Goal: Task Accomplishment & Management: Complete application form

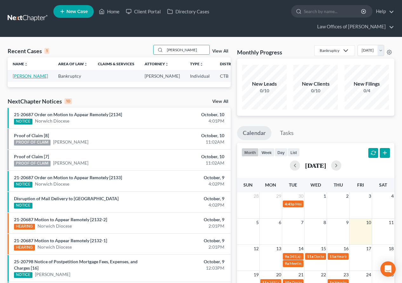
click at [19, 78] on link "[PERSON_NAME]" at bounding box center [30, 75] width 35 height 5
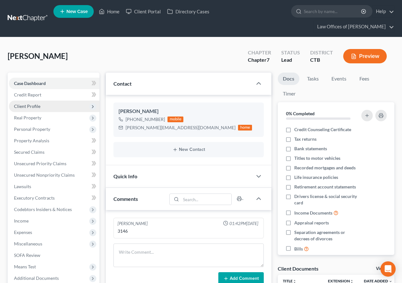
click at [26, 107] on span "Client Profile" at bounding box center [27, 105] width 26 height 5
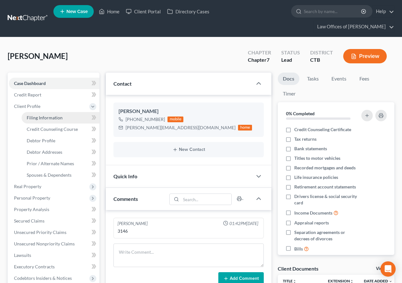
click at [44, 117] on span "Filing Information" at bounding box center [45, 117] width 36 height 5
select select "1"
select select "0"
select select "6"
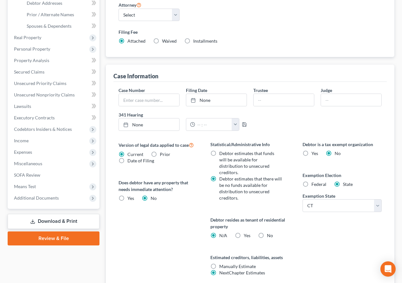
scroll to position [180, 0]
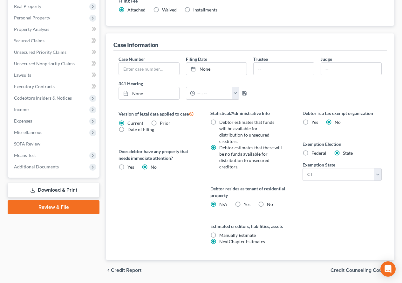
click at [311, 150] on label "Federal" at bounding box center [318, 153] width 15 height 6
click at [314, 150] on input "Federal" at bounding box center [316, 152] width 4 height 4
radio input "true"
radio input "false"
click at [244, 201] on label "Yes Yes" at bounding box center [247, 204] width 7 height 6
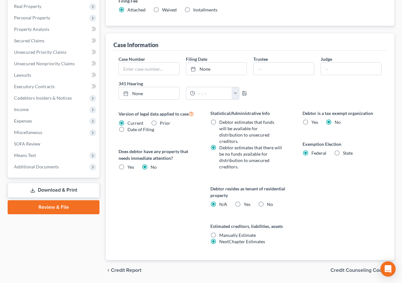
click at [246, 201] on input "Yes Yes" at bounding box center [248, 203] width 4 height 4
radio input "true"
radio input "false"
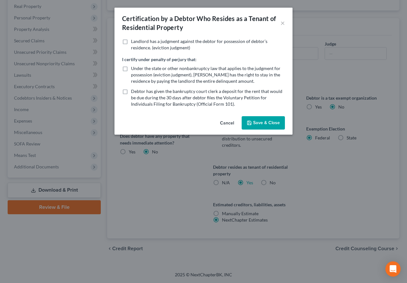
click at [271, 127] on button "Save & Close" at bounding box center [263, 122] width 43 height 13
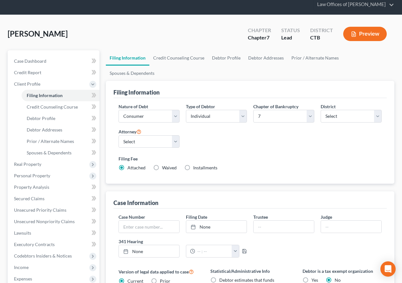
scroll to position [21, 0]
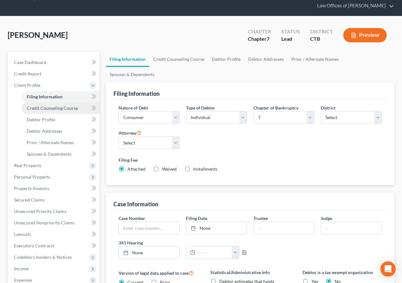
click at [58, 109] on span "Credit Counseling Course" at bounding box center [52, 107] width 51 height 5
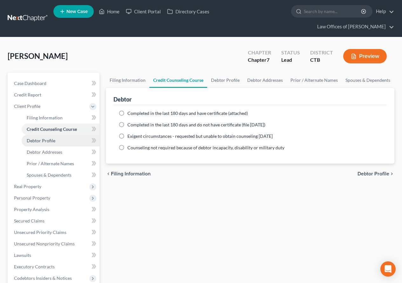
click at [44, 142] on span "Debtor Profile" at bounding box center [41, 140] width 29 height 5
select select "0"
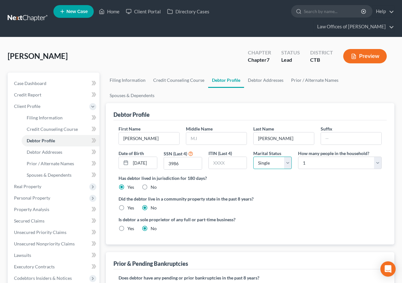
click at [286, 156] on select "Select Single Married Separated Divorced Widowed" at bounding box center [272, 162] width 38 height 13
select select "4"
click at [253, 156] on select "Select Single Married Separated Divorced Widowed" at bounding box center [272, 162] width 38 height 13
drag, startPoint x: 140, startPoint y: 146, endPoint x: 162, endPoint y: 152, distance: 22.8
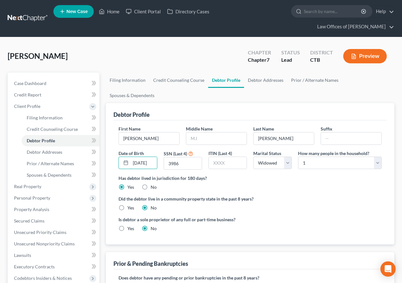
click at [162, 152] on div "First Name [PERSON_NAME] Middle Name Last Name [PERSON_NAME] Date of Birth [DEM…" at bounding box center [250, 149] width 270 height 49
click at [147, 157] on input "[DATE]" at bounding box center [144, 163] width 26 height 12
click at [144, 157] on input "[DATE]" at bounding box center [144, 163] width 26 height 12
type input "[DATE]"
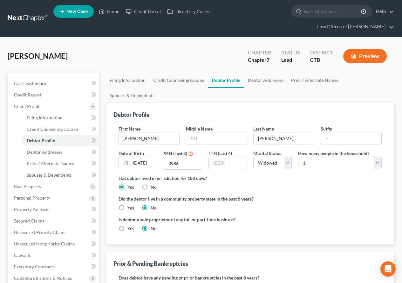
click at [324, 199] on ng-include "First Name [PERSON_NAME] Middle Name Last Name [PERSON_NAME] Date of Birth [DEM…" at bounding box center [250, 180] width 263 height 111
click at [52, 153] on span "Debtor Addresses" at bounding box center [45, 151] width 36 height 5
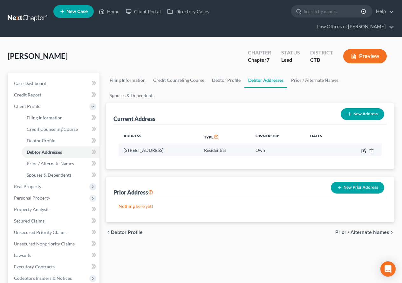
click at [364, 148] on icon "button" at bounding box center [363, 150] width 5 height 5
select select "6"
select select "7"
select select "0"
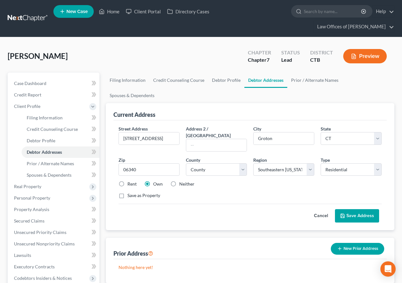
click at [127, 181] on label "Rent" at bounding box center [131, 184] width 9 height 6
click at [130, 181] on input "Rent" at bounding box center [132, 183] width 4 height 4
radio input "true"
click at [368, 209] on button "Save Address" at bounding box center [357, 215] width 44 height 13
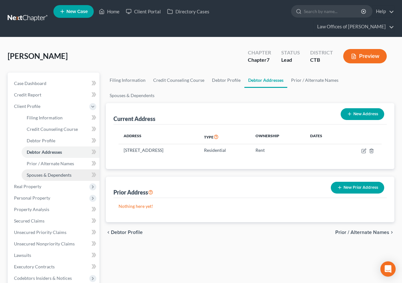
click at [55, 174] on span "Spouses & Dependents" at bounding box center [49, 174] width 45 height 5
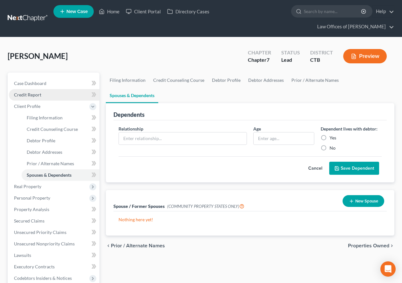
click at [28, 94] on span "Credit Report" at bounding box center [27, 94] width 27 height 5
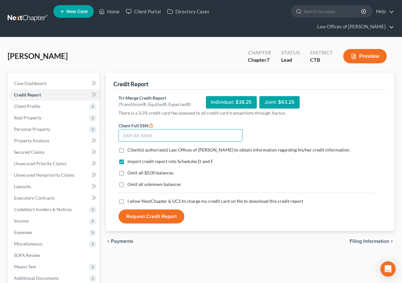
click at [125, 133] on input "text" at bounding box center [181, 135] width 124 height 13
type input "048-28-3986"
click at [127, 150] on label "Client(s) authorize(s) Law Offices of [PERSON_NAME] to obtain information regar…" at bounding box center [238, 150] width 223 height 6
click at [130, 150] on input "Client(s) authorize(s) Law Offices of [PERSON_NAME] to obtain information regar…" at bounding box center [132, 149] width 4 height 4
checkbox input "true"
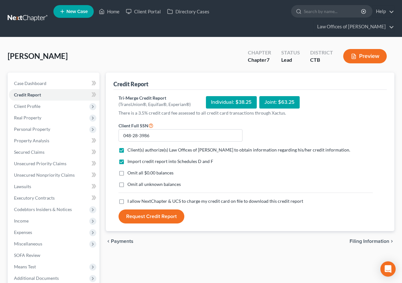
click at [127, 174] on label "Omit all $0.00 balances" at bounding box center [150, 172] width 46 height 6
click at [130, 174] on input "Omit all $0.00 balances" at bounding box center [132, 171] width 4 height 4
checkbox input "true"
click at [127, 185] on label "Omit all unknown balances" at bounding box center [153, 184] width 53 height 6
click at [130, 185] on input "Omit all unknown balances" at bounding box center [132, 183] width 4 height 4
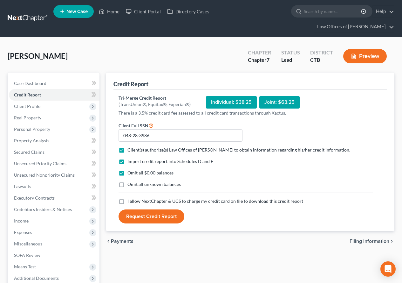
checkbox input "true"
click at [127, 201] on label "I allow NextChapter & UCS to charge my credit card on file to download this cre…" at bounding box center [215, 201] width 176 height 6
click at [130, 201] on input "I allow NextChapter & UCS to charge my credit card on file to download this cre…" at bounding box center [132, 200] width 4 height 4
checkbox input "true"
click at [135, 218] on button "Request Credit Report" at bounding box center [152, 216] width 66 height 14
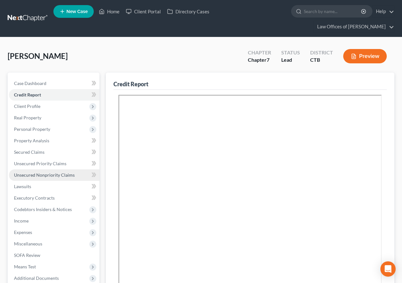
click at [38, 174] on span "Unsecured Nonpriority Claims" at bounding box center [44, 174] width 61 height 5
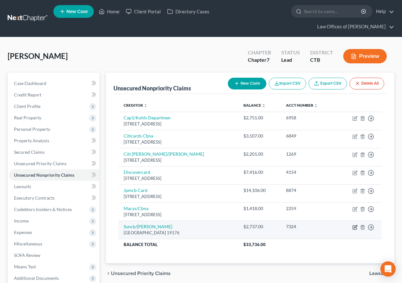
click at [354, 228] on icon "button" at bounding box center [354, 226] width 5 height 5
select select "39"
select select "1"
select select "0"
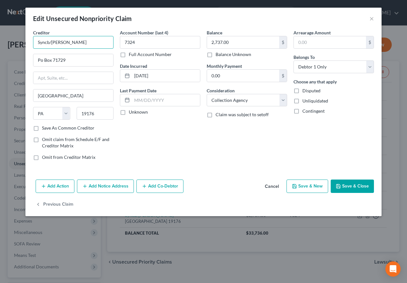
drag, startPoint x: 82, startPoint y: 45, endPoint x: 19, endPoint y: 41, distance: 63.4
click at [19, 41] on div "Edit Unsecured Nonpriority Claim × Creditor * Syncb/[PERSON_NAME] Po Box 71729 …" at bounding box center [203, 141] width 407 height 283
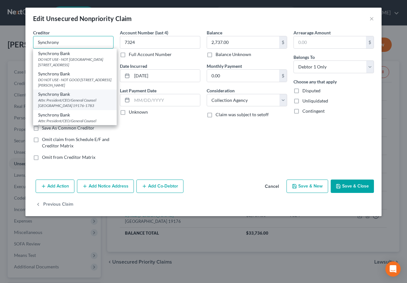
scroll to position [11, 0]
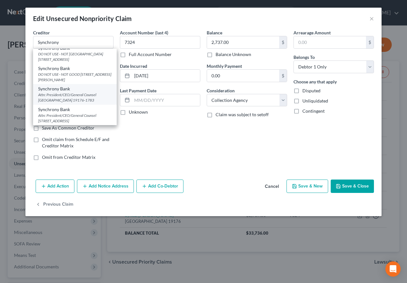
click at [50, 92] on div "Attn: President/CEO/General Counsel [GEOGRAPHIC_DATA] 19176-1783" at bounding box center [74, 97] width 73 height 11
type input "Synchrony Bank"
type input "Attn: President/CEO/General Counsel"
type input "PO Box 71783"
type input "19176-1783"
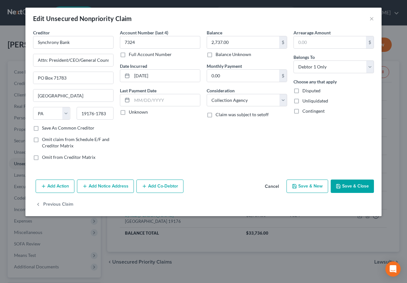
scroll to position [0, 0]
click at [83, 40] on input "Synchrony Bank" at bounding box center [73, 42] width 80 height 13
type input "Synchrony Bank ([PERSON_NAME] [PERSON_NAME])"
click at [284, 101] on select "Select Cable / Satellite Services Collection Agency Credit Card Debt Debt Couns…" at bounding box center [247, 100] width 80 height 13
select select "2"
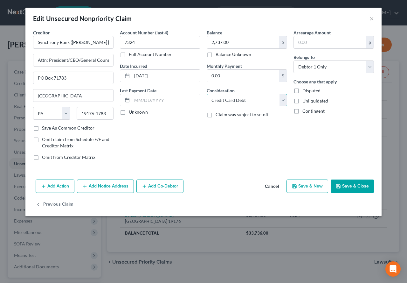
click at [207, 94] on select "Select Cable / Satellite Services Collection Agency Credit Card Debt Debt Couns…" at bounding box center [247, 100] width 80 height 13
click at [340, 187] on icon "button" at bounding box center [338, 185] width 5 height 5
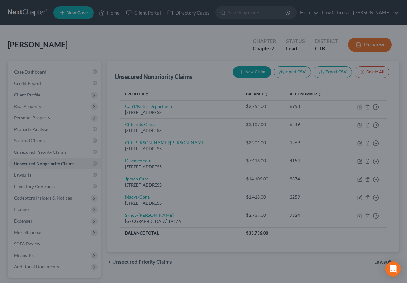
type input "0"
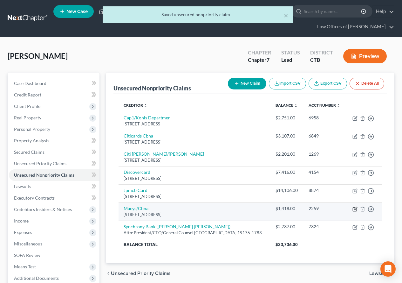
click at [355, 211] on icon "button" at bounding box center [354, 208] width 5 height 5
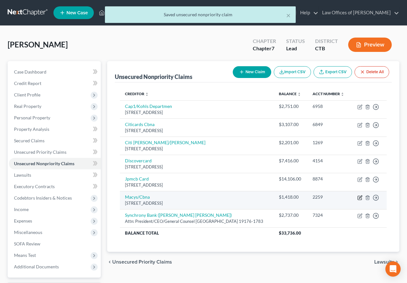
select select "43"
select select "2"
select select "0"
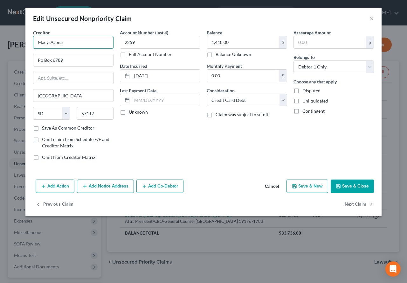
drag, startPoint x: 72, startPoint y: 45, endPoint x: 18, endPoint y: 44, distance: 54.0
click at [18, 44] on div "Edit Unsecured Nonpriority Claim × Creditor * Macys/Cbna Po Box 6789 [GEOGRAPHI…" at bounding box center [203, 141] width 407 height 283
click at [70, 43] on input "Macys/Cbna" at bounding box center [73, 42] width 80 height 13
type input "M"
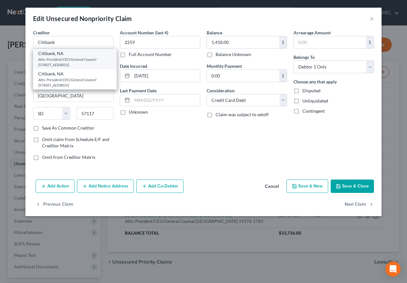
click at [59, 63] on div "Attn: President/CEO/General Counsel [STREET_ADDRESS]" at bounding box center [74, 62] width 73 height 11
type input "Citibank, NA"
type input "Attn: President/CEO/General Counsel"
type input "PO Box 6241"
type input "57117-6241"
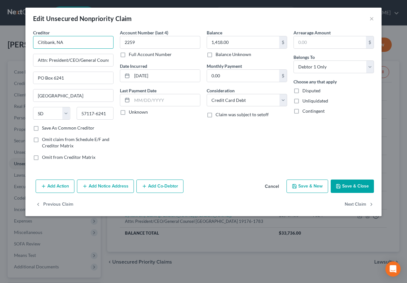
click at [77, 44] on input "Citibank, NA" at bounding box center [73, 42] width 80 height 13
click at [74, 44] on input "Citibank, N" at bounding box center [73, 42] width 80 height 13
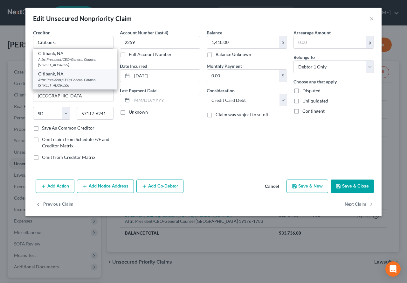
click at [54, 84] on div "Attn: President/CEO/General Counsel [STREET_ADDRESS]" at bounding box center [74, 82] width 73 height 11
type input "Citibank, NA"
type input "5800 South Corporate Pl"
type input "57108-5027"
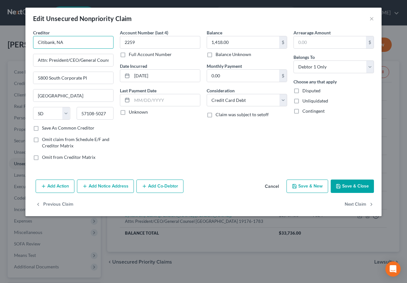
click at [75, 43] on input "Citibank, NA" at bounding box center [73, 42] width 80 height 13
type input "Citibank, NA (Macy's)"
click at [346, 188] on button "Save & Close" at bounding box center [352, 185] width 43 height 13
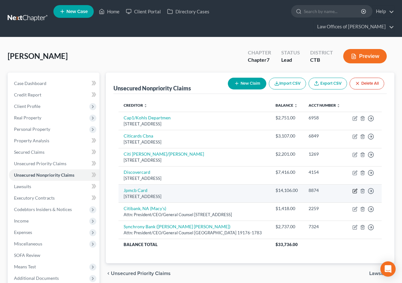
click at [355, 191] on icon "button" at bounding box center [355, 189] width 3 height 3
select select "7"
select select "2"
select select "0"
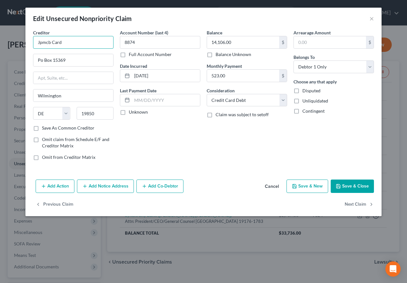
drag, startPoint x: 65, startPoint y: 42, endPoint x: 0, endPoint y: 45, distance: 64.9
click at [0, 45] on div "Edit Unsecured Nonpriority Claim × Creditor * Jpmcb Card Po Box [GEOGRAPHIC_DAT…" at bounding box center [203, 141] width 407 height 283
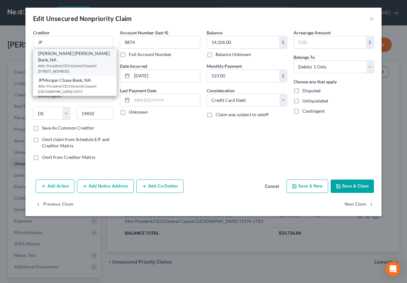
click at [62, 63] on div "Attn: President/CEO/General Counsel [STREET_ADDRESS]" at bounding box center [74, 68] width 73 height 11
type input "[PERSON_NAME] [PERSON_NAME] Bank, NA"
type input "Attn: President/CEO/General Counsel"
type input "PO Box 15369"
type input "19850-5369"
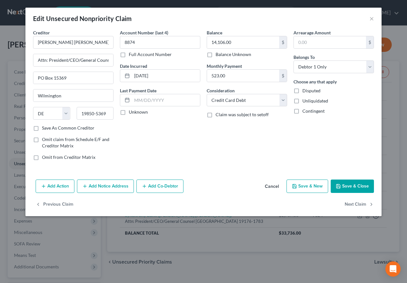
click at [354, 188] on button "Save & Close" at bounding box center [352, 185] width 43 height 13
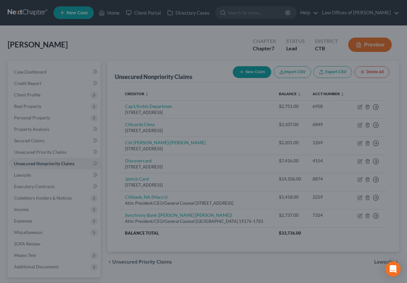
type input "0"
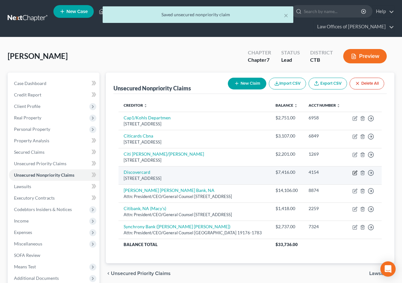
click at [355, 175] on icon "button" at bounding box center [354, 172] width 5 height 5
select select "46"
select select "2"
select select "0"
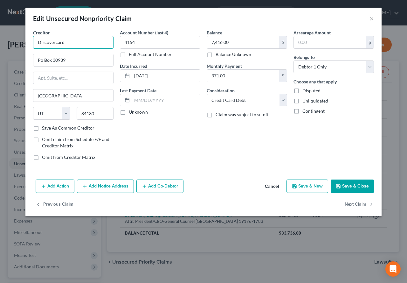
drag, startPoint x: 68, startPoint y: 44, endPoint x: 54, endPoint y: 44, distance: 13.7
click at [54, 44] on input "Discovercard" at bounding box center [73, 42] width 80 height 13
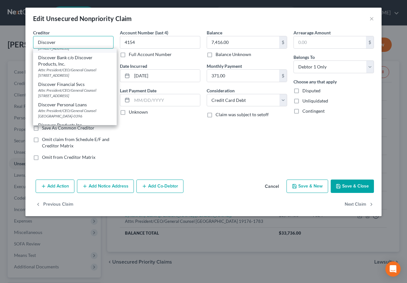
scroll to position [79, 0]
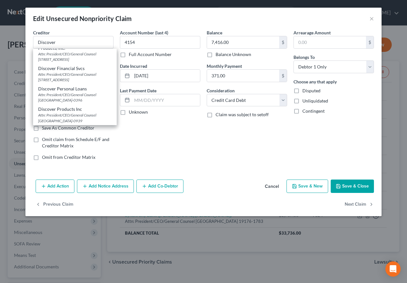
click at [145, 151] on div "Account Number (last 4) 4154 Full Account Number Date Incurred [DATE] Last Paym…" at bounding box center [160, 97] width 87 height 136
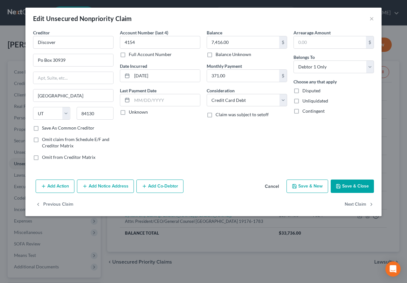
scroll to position [0, 0]
click at [66, 44] on input "Discover" at bounding box center [73, 42] width 80 height 13
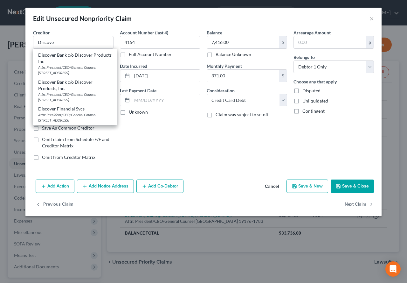
scroll to position [79, 0]
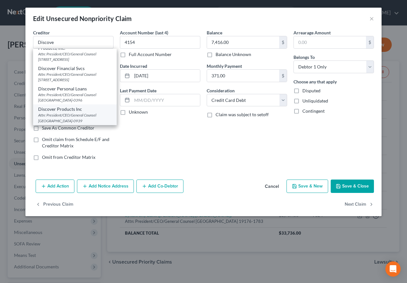
click at [53, 117] on div "Attn: President/CEO/General Counsel [GEOGRAPHIC_DATA]-0939" at bounding box center [74, 117] width 73 height 11
type input "Discover Products Inc"
type input "Attn: President/CEO/General Counsel"
type input "PO Box 30943"
type input "84130-0939"
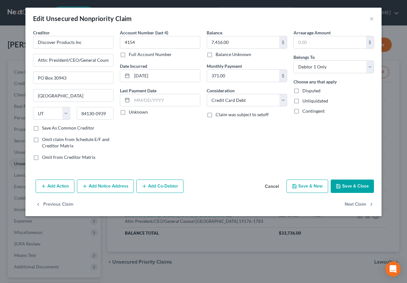
scroll to position [0, 0]
click at [341, 184] on icon "button" at bounding box center [338, 185] width 5 height 5
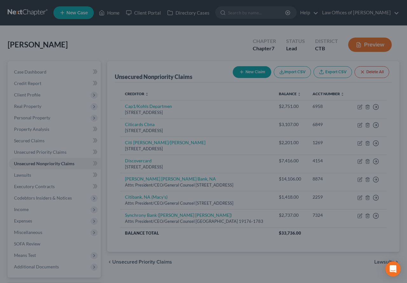
type input "0"
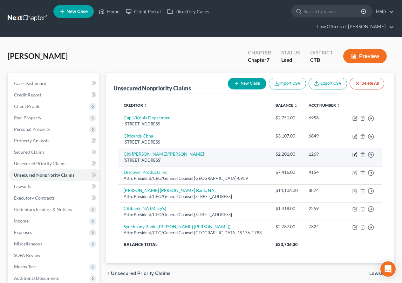
click at [354, 157] on icon "button" at bounding box center [354, 154] width 5 height 5
select select "43"
select select "2"
select select "0"
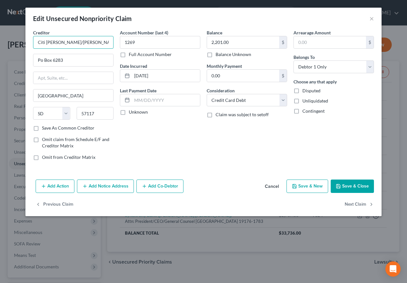
drag, startPoint x: 71, startPoint y: 44, endPoint x: 30, endPoint y: 40, distance: 41.2
click at [30, 40] on div "Creditor * Citi Ty Mc/Cbna Po Box 6283 [GEOGRAPHIC_DATA] [US_STATE][GEOGRAPHIC_…" at bounding box center [73, 97] width 87 height 136
drag, startPoint x: 75, startPoint y: 44, endPoint x: 19, endPoint y: 43, distance: 55.9
click at [19, 43] on div "Edit Unsecured Nonpriority Claim × Creditor * Citi Ty Mc/Cbna Po Box 6283 [GEOG…" at bounding box center [203, 141] width 407 height 283
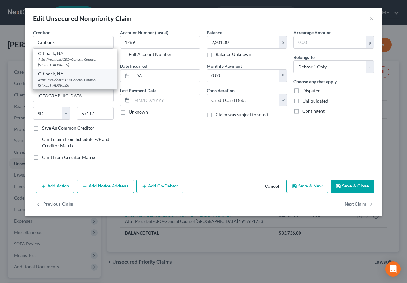
click at [67, 84] on div "Attn: President/CEO/General Counsel [STREET_ADDRESS]" at bounding box center [74, 82] width 73 height 11
type input "Citibank, NA"
type input "Attn: President/CEO/General Counsel"
type input "5800 South Corporate Pl"
type input "57108-5027"
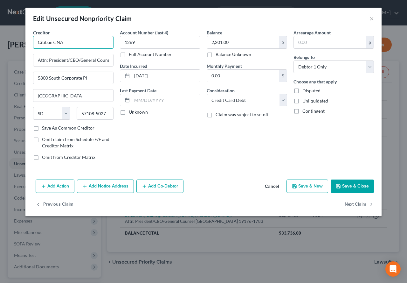
click at [80, 45] on input "Citibank, NA" at bounding box center [73, 42] width 80 height 13
type input "Citibank, NA (Thank You MC)"
click at [224, 42] on input "2,201.00" at bounding box center [243, 42] width 72 height 12
drag, startPoint x: 224, startPoint y: 42, endPoint x: 228, endPoint y: 42, distance: 3.5
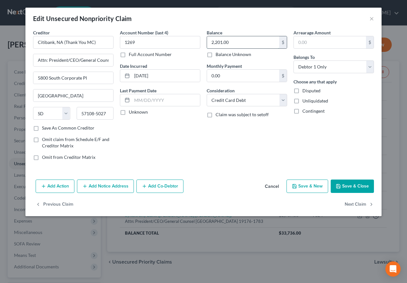
click at [228, 42] on input "2,201.00" at bounding box center [243, 42] width 72 height 12
type input "2,201.17"
click at [347, 187] on button "Save & Close" at bounding box center [352, 185] width 43 height 13
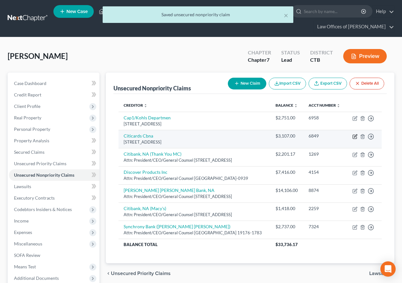
click at [355, 139] on icon "button" at bounding box center [354, 136] width 5 height 5
select select "43"
select select "2"
select select "0"
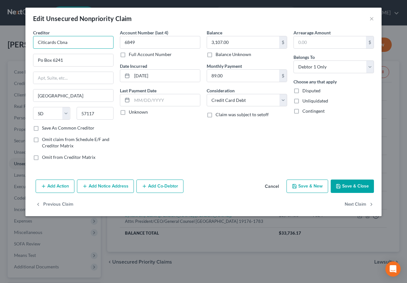
drag, startPoint x: 69, startPoint y: 40, endPoint x: 30, endPoint y: 42, distance: 39.5
click at [30, 42] on div "Creditor * Citicards Cbna Po Box 6241 [GEOGRAPHIC_DATA] [US_STATE][GEOGRAPHIC_D…" at bounding box center [203, 102] width 356 height 147
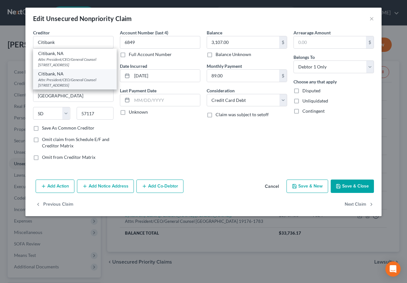
click at [49, 82] on div "Attn: President/CEO/General Counsel [STREET_ADDRESS]" at bounding box center [74, 82] width 73 height 11
type input "Citibank, NA"
type input "Attn: President/CEO/General Counsel"
type input "5800 South Corporate Pl"
type input "57108-5027"
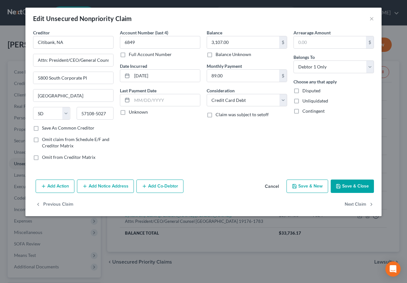
click at [348, 186] on button "Save & Close" at bounding box center [352, 185] width 43 height 13
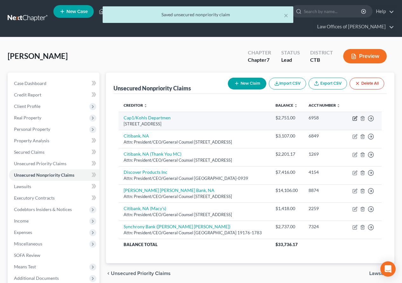
click at [355, 119] on icon "button" at bounding box center [355, 117] width 3 height 3
select select "46"
select select "2"
select select "0"
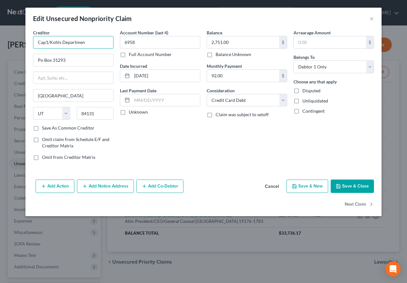
drag, startPoint x: 85, startPoint y: 42, endPoint x: 24, endPoint y: 43, distance: 61.4
click at [24, 43] on div "Edit Unsecured Nonpriority Claim × Creditor * Cap1/Kohls Departmen Po Box 31293…" at bounding box center [203, 141] width 407 height 283
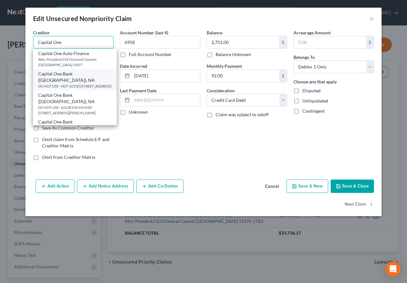
scroll to position [32, 0]
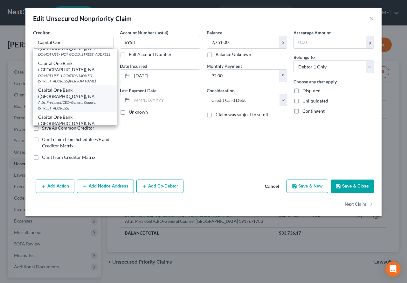
click at [80, 99] on div "Attn: President/CEO/General Counsel [STREET_ADDRESS]" at bounding box center [74, 104] width 73 height 11
type input "Capital One Bank ([GEOGRAPHIC_DATA]), NA"
type input "Attn: President/CEO/General Counsel"
type input "PO Box 30285"
type input "84130-0285"
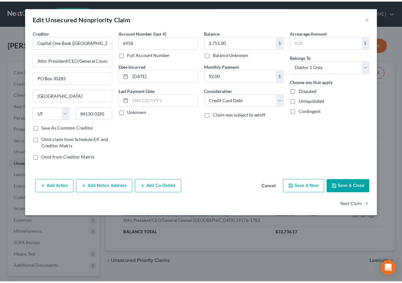
scroll to position [0, 0]
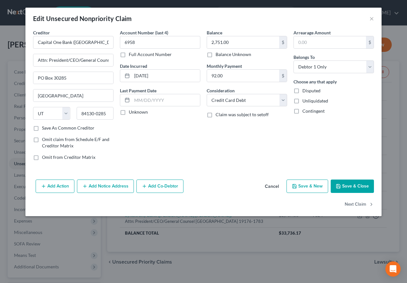
click at [341, 186] on button "Save & Close" at bounding box center [352, 185] width 43 height 13
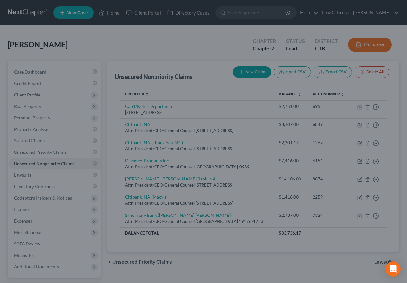
type input "0"
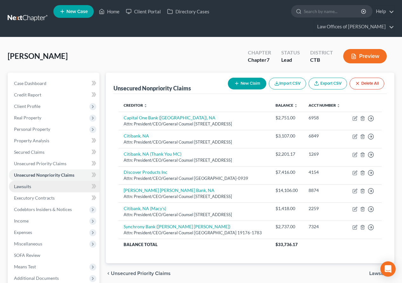
click at [14, 185] on link "Lawsuits" at bounding box center [54, 186] width 91 height 11
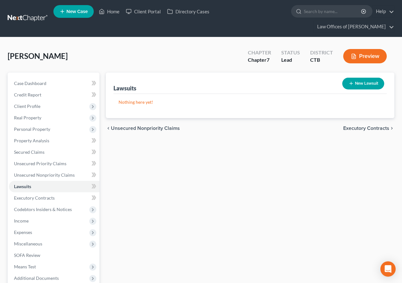
click at [358, 84] on button "New Lawsuit" at bounding box center [363, 84] width 42 height 12
select select "0"
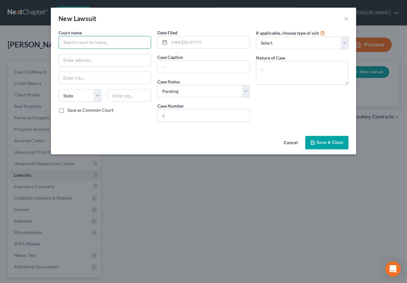
click at [97, 46] on input "text" at bounding box center [104, 42] width 92 height 13
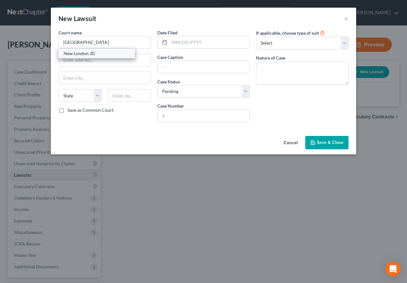
click at [86, 56] on div "New London JD" at bounding box center [97, 53] width 66 height 6
type input "New London JD"
type input "[GEOGRAPHIC_DATA]"
select select "6"
type input "06320"
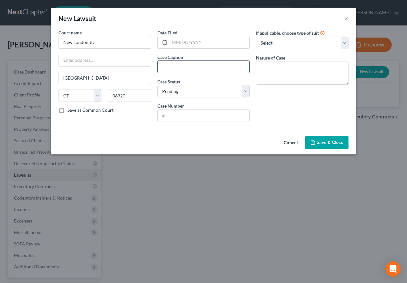
click at [172, 70] on input "text" at bounding box center [204, 67] width 92 height 12
type input "Citibank, N.A. v. [PERSON_NAME]"
click at [297, 122] on div "If applicable, choose type of suit Select Repossession Garnishment Foreclosure …" at bounding box center [302, 78] width 99 height 98
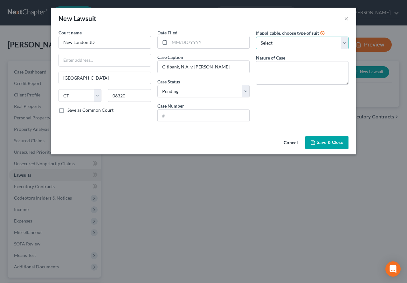
click at [345, 45] on select "Select Repossession Garnishment Foreclosure Attached, Seized, Or Levied Other" at bounding box center [302, 43] width 92 height 13
select select "4"
click at [256, 37] on select "Select Repossession Garnishment Foreclosure Attached, Seized, Or Levied Other" at bounding box center [302, 43] width 92 height 13
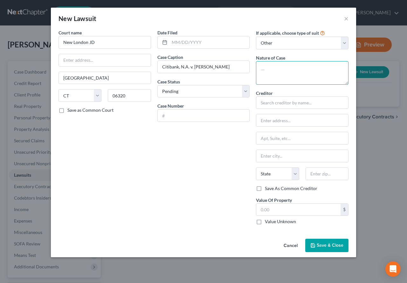
click at [274, 68] on textarea at bounding box center [302, 73] width 92 height 24
type textarea "Small Claims - Collection (Credit Card - Original Owner)"
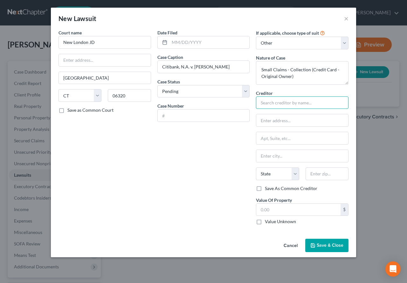
click at [284, 105] on input "text" at bounding box center [302, 102] width 92 height 13
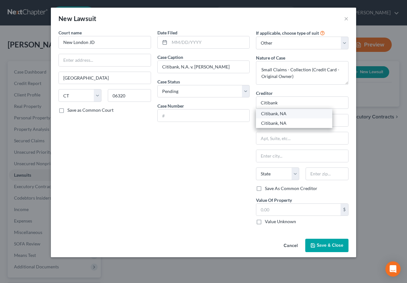
click at [282, 114] on div "Citibank, NA" at bounding box center [294, 113] width 66 height 6
type input "Citibank, NA"
type input "Attn: President/CEO/General Counsel"
type input "PO Box 6241"
type input "[GEOGRAPHIC_DATA]"
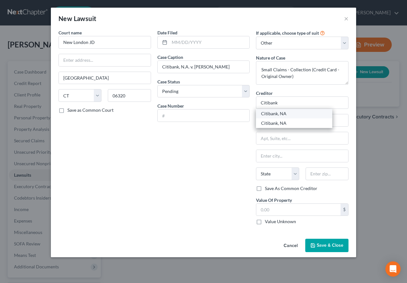
select select "43"
type input "57117-6241"
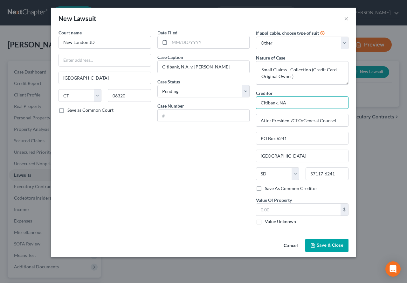
drag, startPoint x: 288, startPoint y: 104, endPoint x: 275, endPoint y: 104, distance: 12.7
click at [275, 104] on input "Citibank, NA" at bounding box center [302, 102] width 92 height 13
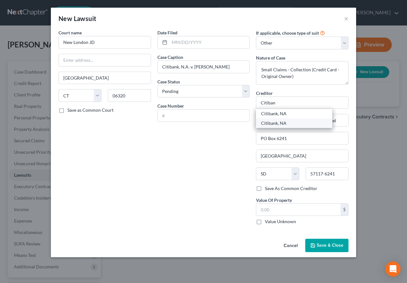
click at [271, 124] on div "Citibank, NA" at bounding box center [294, 123] width 66 height 6
type input "Citibank, NA"
type input "5800 South Corporate Pl"
type input "57108-5027"
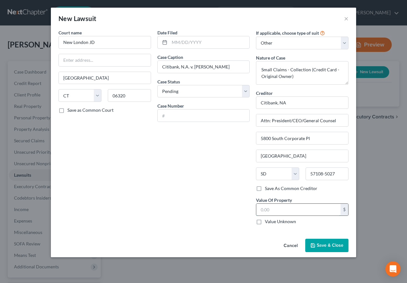
click at [287, 209] on input "text" at bounding box center [298, 209] width 84 height 12
type input "2,201.17"
click at [165, 115] on input "text" at bounding box center [204, 115] width 92 height 12
type input "KNL-CV25-"
click at [150, 151] on div "Court name * [GEOGRAPHIC_DATA] JD [GEOGRAPHIC_DATA] [US_STATE] AK AR AZ CA CO […" at bounding box center [104, 129] width 99 height 200
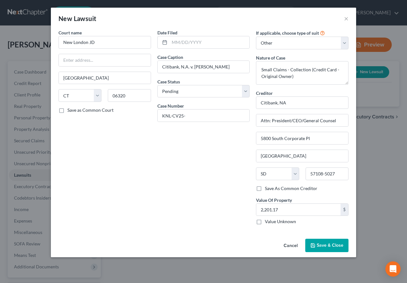
click at [324, 244] on span "Save & Close" at bounding box center [330, 244] width 27 height 5
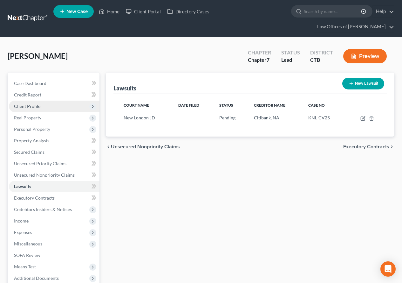
click at [23, 108] on span "Client Profile" at bounding box center [27, 105] width 26 height 5
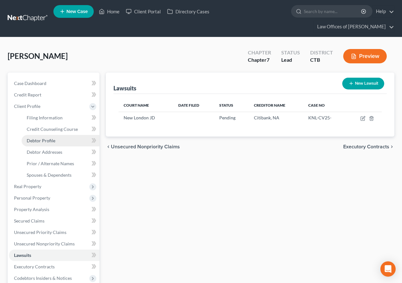
click at [30, 138] on span "Debtor Profile" at bounding box center [41, 140] width 29 height 5
select select "4"
select select "0"
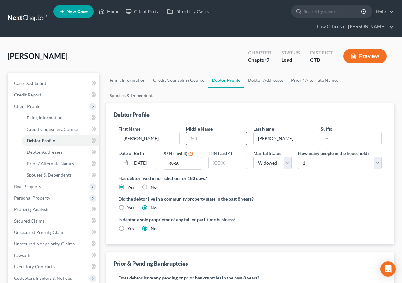
click at [205, 132] on input "text" at bounding box center [216, 138] width 60 height 12
type input "K"
click at [297, 195] on label "Did the debtor live in a community property state in the past 8 years?" at bounding box center [250, 198] width 263 height 7
click at [114, 9] on link "Home" at bounding box center [109, 11] width 27 height 11
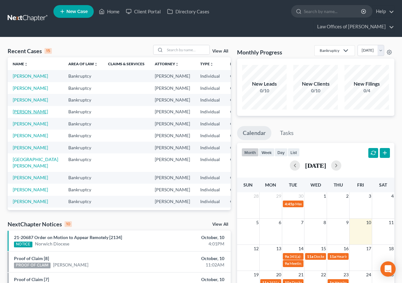
click at [26, 114] on link "[PERSON_NAME]" at bounding box center [30, 111] width 35 height 5
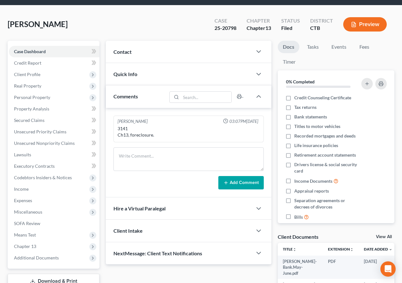
scroll to position [64, 0]
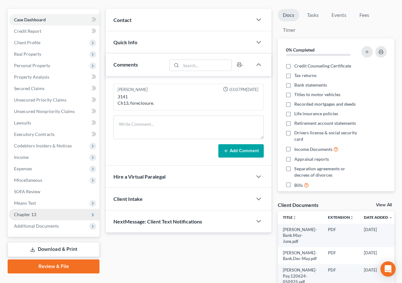
click at [35, 217] on span "Chapter 13" at bounding box center [54, 213] width 91 height 11
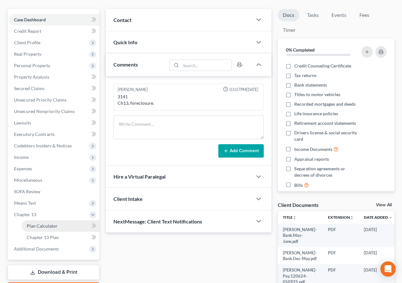
click at [41, 226] on span "Plan Calculator" at bounding box center [42, 225] width 31 height 5
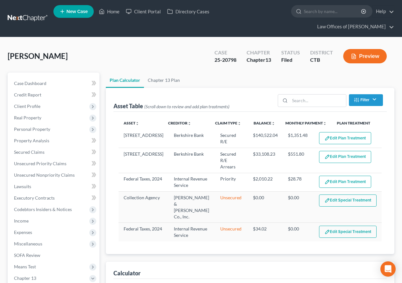
select select "59"
